Goal: Information Seeking & Learning: Find specific page/section

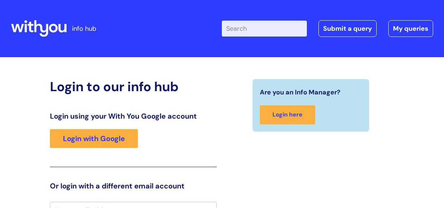
scroll to position [10, 0]
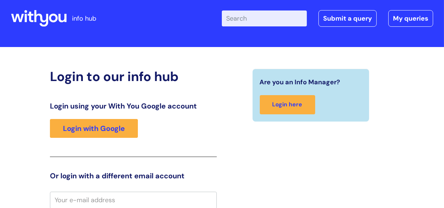
click at [243, 18] on input "Enter your search term here..." at bounding box center [264, 18] width 85 height 16
type input "brand centre"
click button "Search" at bounding box center [0, 0] width 0 height 0
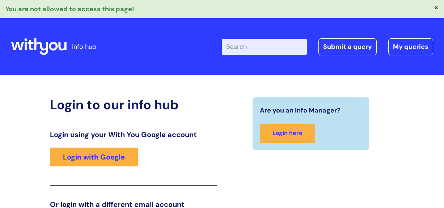
scroll to position [124, 0]
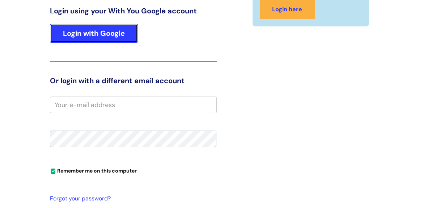
click at [74, 34] on link "Login with Google" at bounding box center [94, 33] width 88 height 19
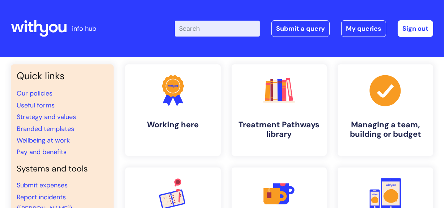
click at [204, 31] on input "Enter your search term here..." at bounding box center [217, 29] width 85 height 16
type input "br"
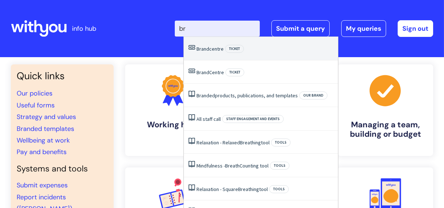
click at [214, 50] on link "Brand centre" at bounding box center [209, 49] width 27 height 7
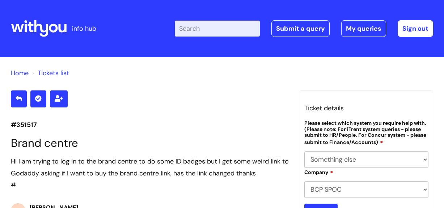
select select "Something else"
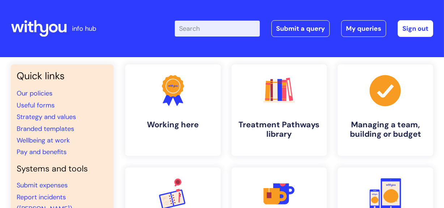
click at [194, 31] on input "Enter your search term here..." at bounding box center [217, 29] width 85 height 16
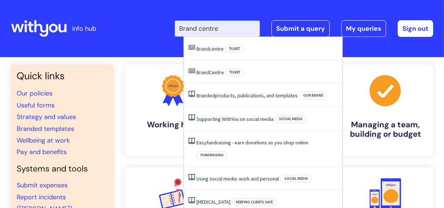
type input "Brand centre"
click button "Search" at bounding box center [0, 0] width 0 height 0
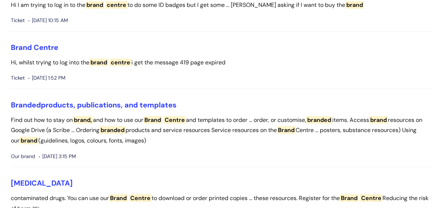
scroll to position [96, 0]
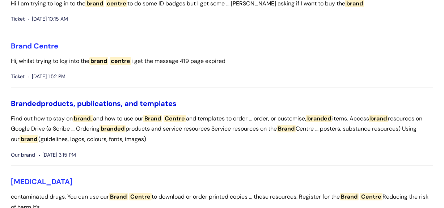
click at [98, 100] on link "Branded products, publications, and templates" at bounding box center [94, 103] width 166 height 9
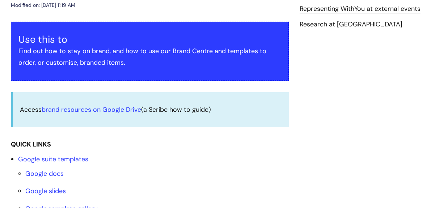
scroll to position [135, 0]
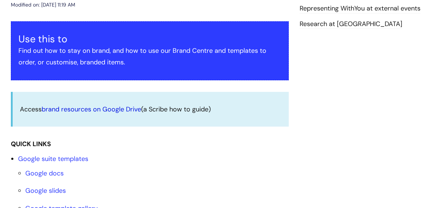
click at [122, 108] on link "brand resources on Google Drive" at bounding box center [91, 109] width 99 height 9
